Goal: Find specific page/section: Find specific page/section

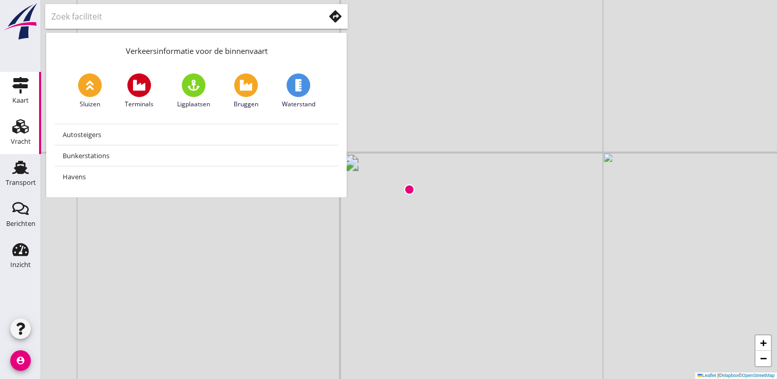
click at [20, 132] on icon "Vracht" at bounding box center [20, 126] width 16 height 16
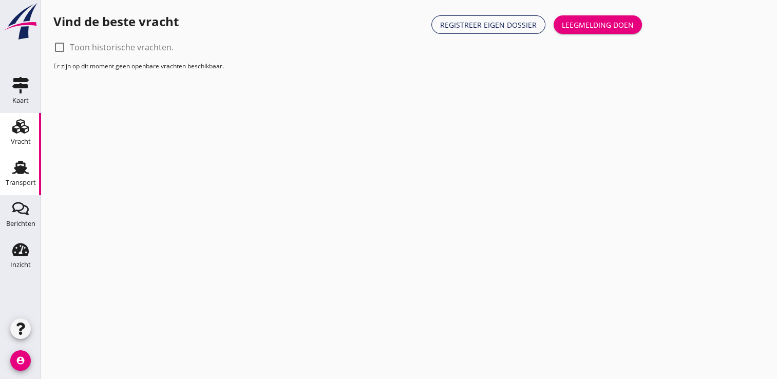
click at [17, 169] on use at bounding box center [20, 167] width 16 height 13
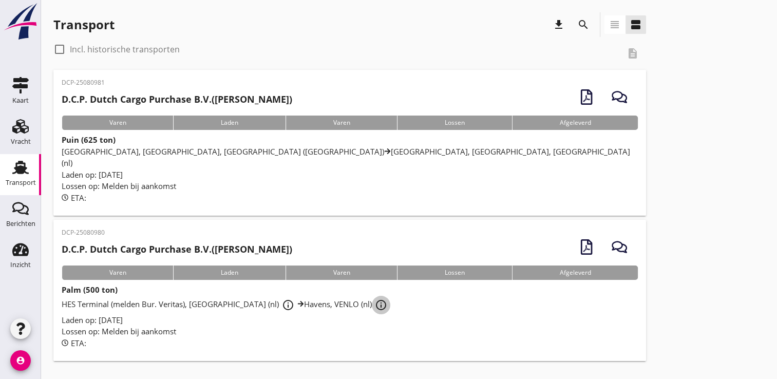
click at [375, 299] on icon "info_outline" at bounding box center [381, 305] width 12 height 12
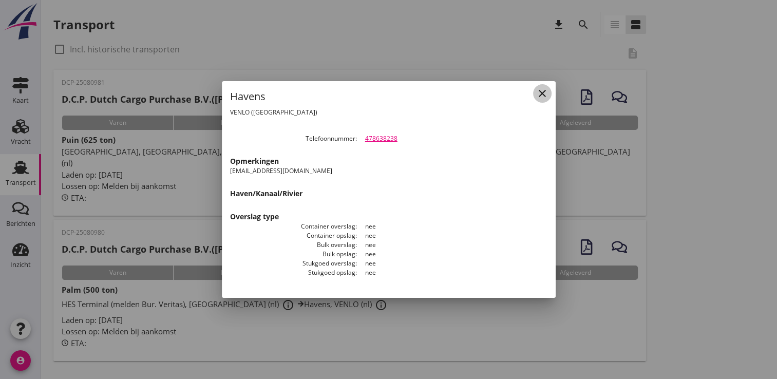
click at [544, 96] on icon "close" at bounding box center [542, 93] width 12 height 12
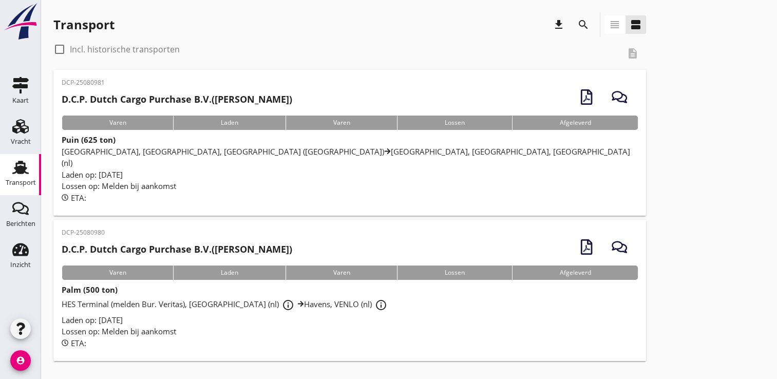
click at [719, 125] on div "DCP-25080981 D.C.P. Dutch Cargo Purchase B.V. ([PERSON_NAME]) Varen Laden Varen…" at bounding box center [408, 217] width 711 height 295
